Goal: Information Seeking & Learning: Check status

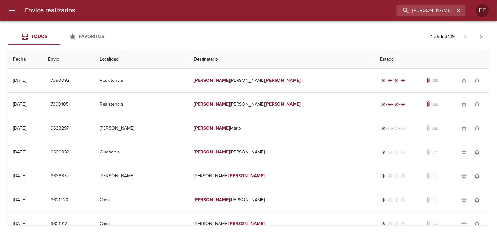
click at [404, 14] on input "[PERSON_NAME]" at bounding box center [426, 10] width 58 height 11
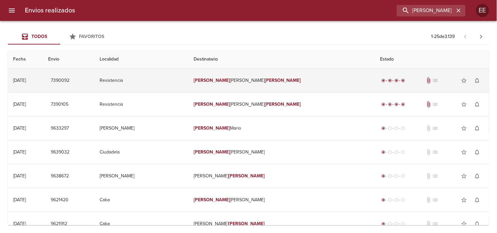
type input "[PERSON_NAME] [PERSON_NAME]"
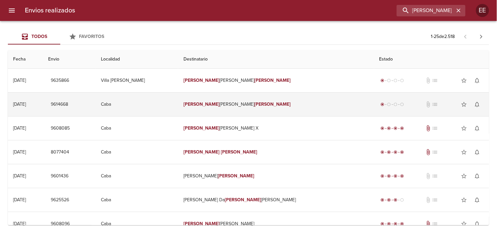
click at [258, 101] on td "[PERSON_NAME] [PERSON_NAME]" at bounding box center [276, 105] width 196 height 24
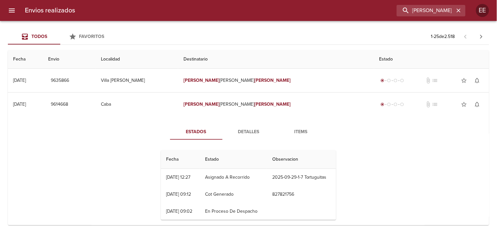
click at [237, 133] on span "Detalles" at bounding box center [249, 132] width 45 height 8
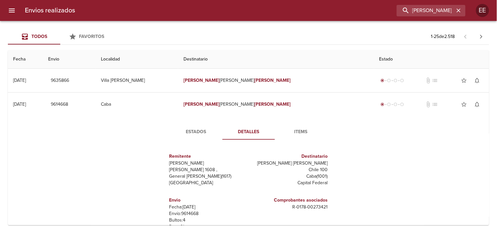
scroll to position [36, 0]
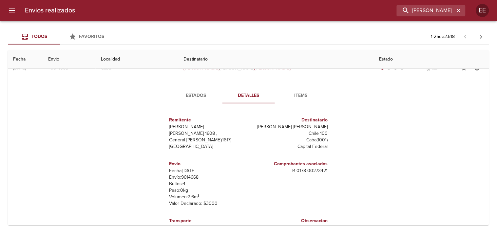
click at [192, 179] on p "Envío: 9614668" at bounding box center [207, 177] width 77 height 7
click at [195, 95] on span "Estados" at bounding box center [196, 96] width 45 height 8
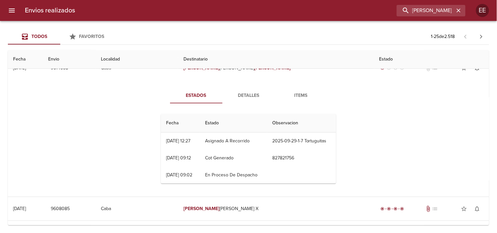
click at [239, 92] on span "Detalles" at bounding box center [249, 96] width 45 height 8
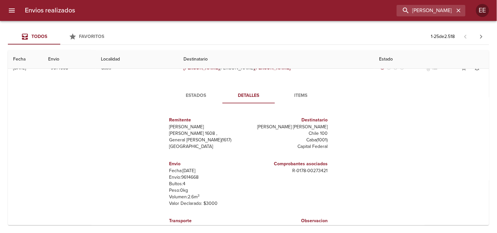
click at [199, 100] on button "Estados" at bounding box center [196, 96] width 52 height 16
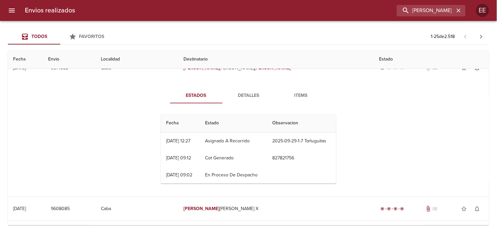
click at [245, 96] on span "Detalles" at bounding box center [249, 96] width 45 height 8
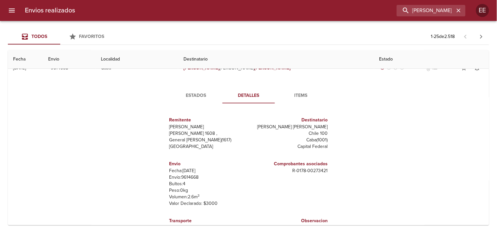
scroll to position [0, 0]
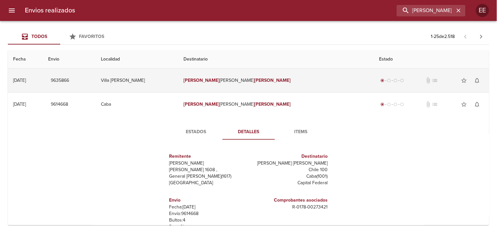
click at [245, 85] on td "[PERSON_NAME] [PERSON_NAME]" at bounding box center [276, 81] width 196 height 24
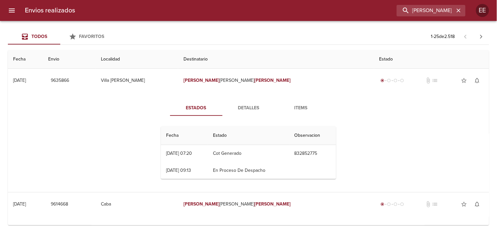
click at [246, 111] on span "Detalles" at bounding box center [249, 108] width 45 height 8
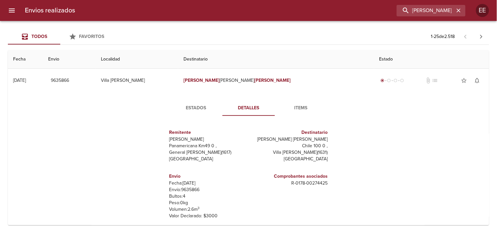
click at [190, 185] on p "Fecha: [DATE]" at bounding box center [207, 183] width 77 height 7
click at [189, 188] on p "Envío: 9635866" at bounding box center [207, 190] width 77 height 7
copy p "9635866"
